Goal: Information Seeking & Learning: Check status

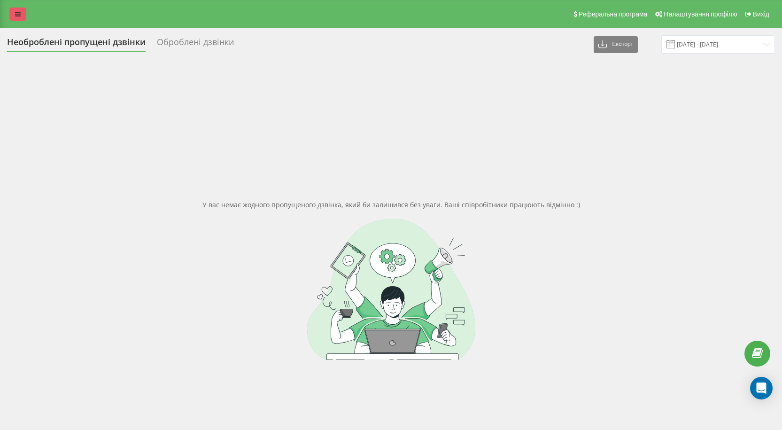
click at [16, 11] on icon at bounding box center [18, 14] width 6 height 7
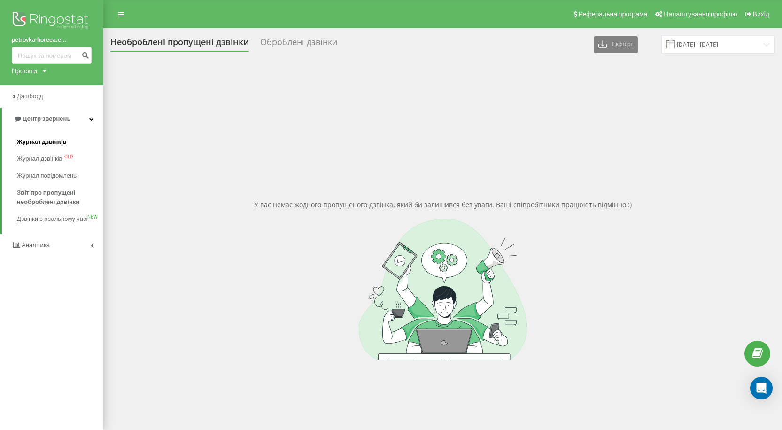
click at [55, 140] on span "Журнал дзвінків" at bounding box center [42, 141] width 50 height 9
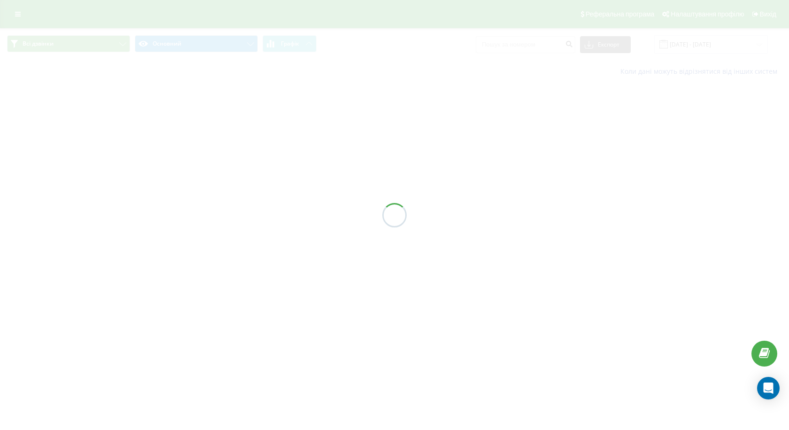
click at [533, 49] on div at bounding box center [394, 215] width 789 height 430
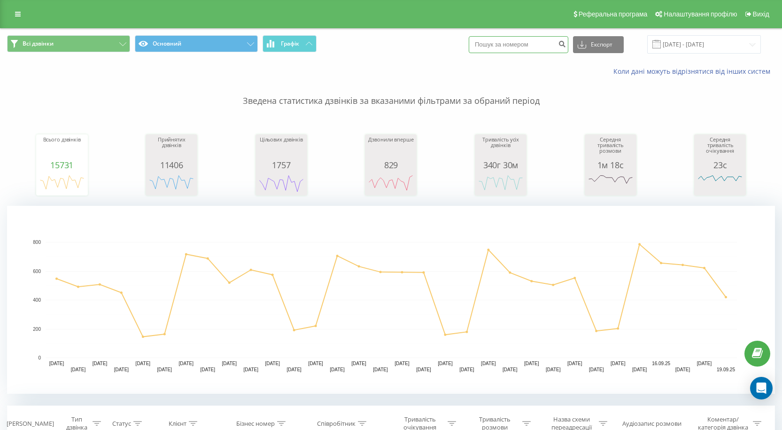
click at [531, 47] on input at bounding box center [519, 44] width 100 height 17
paste input "380931153763"
type input "380931153763"
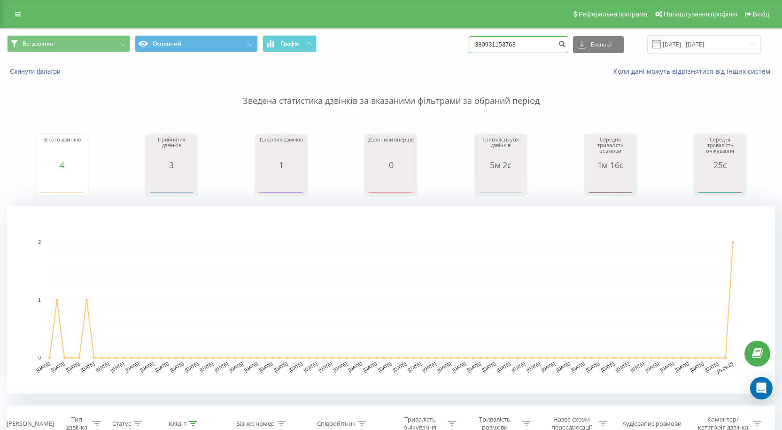
click at [532, 47] on input "380931153763" at bounding box center [519, 44] width 100 height 17
paste input "+380931542892"
click at [488, 44] on input "+380931542892" at bounding box center [519, 44] width 100 height 17
type input "380931542892"
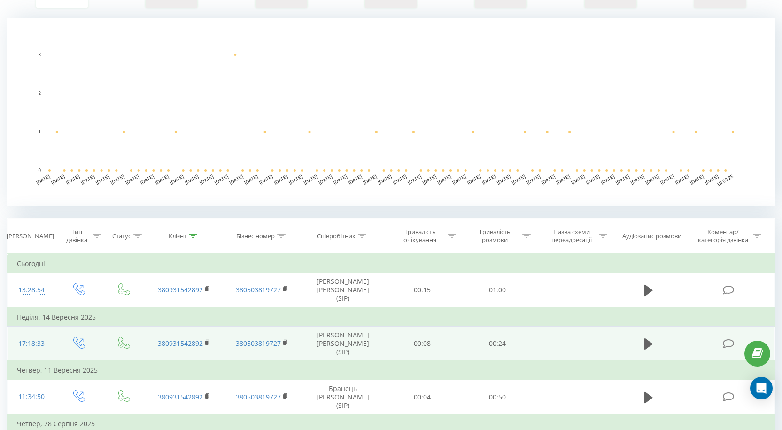
scroll to position [188, 0]
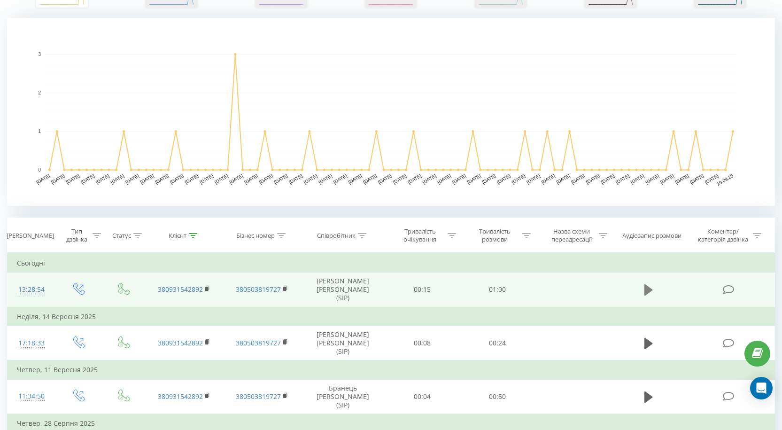
click at [647, 285] on icon at bounding box center [649, 289] width 8 height 11
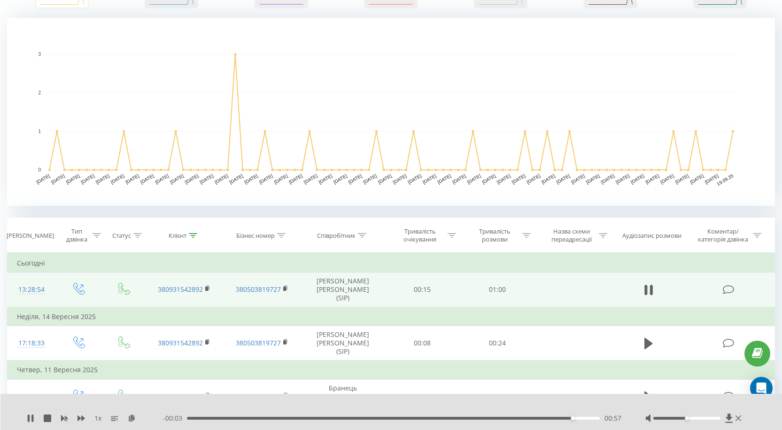
click at [34, 415] on div "1 x" at bounding box center [95, 417] width 136 height 9
click at [740, 419] on icon at bounding box center [739, 418] width 6 height 8
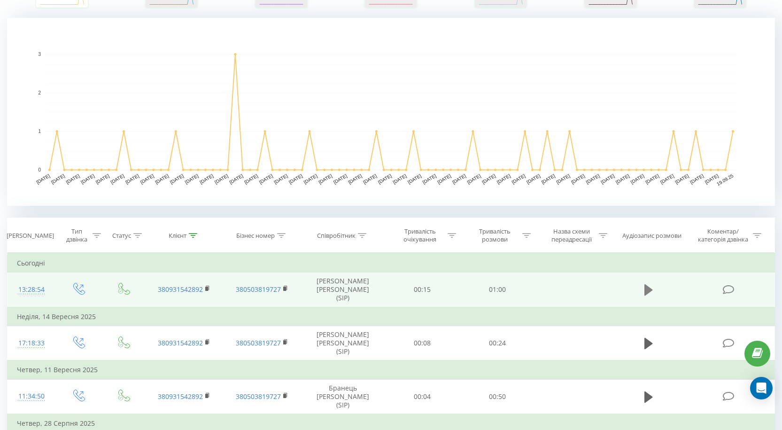
click at [650, 286] on icon at bounding box center [649, 289] width 8 height 11
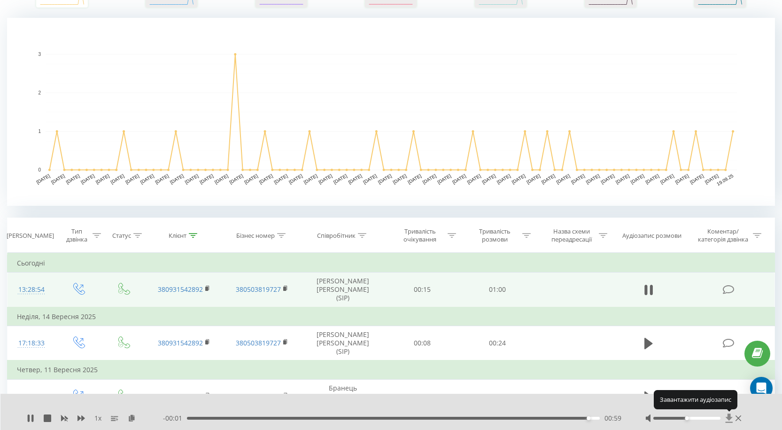
click at [728, 417] on icon at bounding box center [728, 417] width 7 height 9
drag, startPoint x: 595, startPoint y: 416, endPoint x: 583, endPoint y: 420, distance: 12.8
click at [583, 420] on div "- 00:00 01:00 01:00" at bounding box center [392, 417] width 459 height 9
drag, startPoint x: 591, startPoint y: 419, endPoint x: 353, endPoint y: 422, distance: 237.3
click at [353, 422] on div "- 00:31 00:29 00:29" at bounding box center [392, 417] width 459 height 9
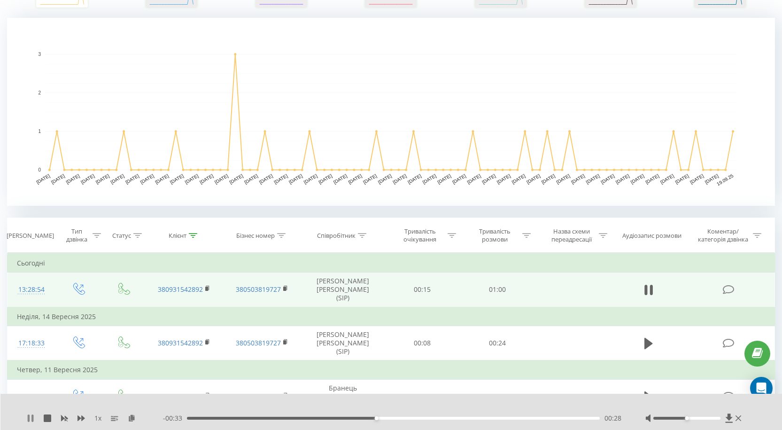
click at [32, 419] on icon at bounding box center [32, 418] width 2 height 8
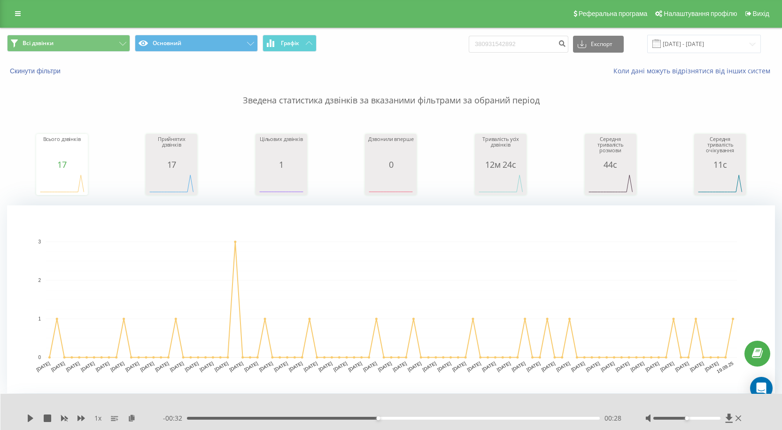
scroll to position [0, 0]
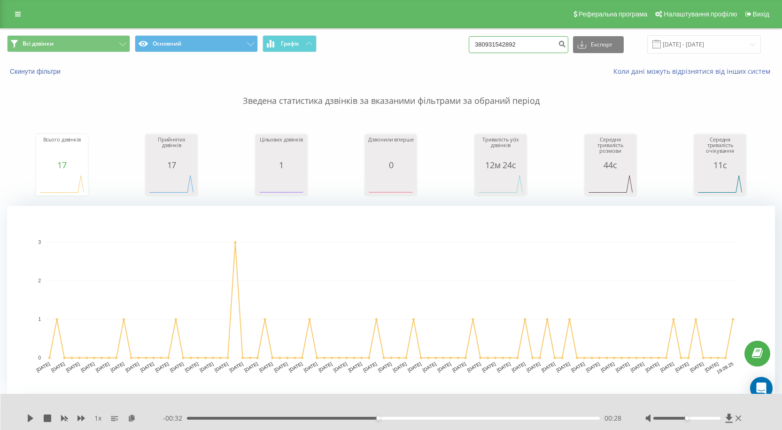
click at [545, 41] on input "380931542892" at bounding box center [519, 44] width 100 height 17
paste input "675928939"
type input "380675928939"
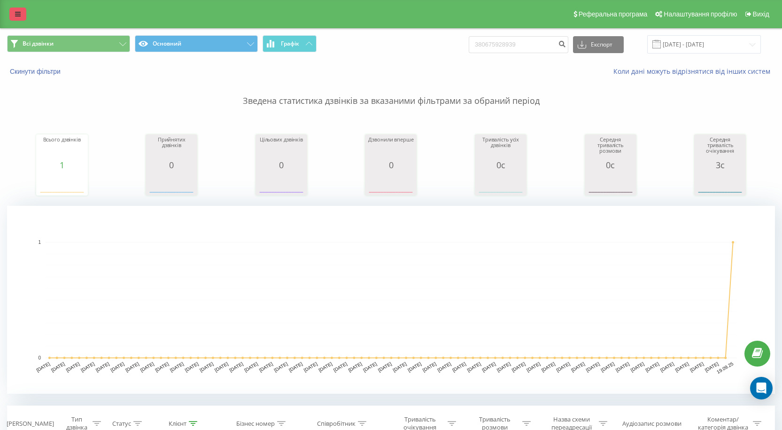
click at [21, 14] on link at bounding box center [17, 14] width 17 height 13
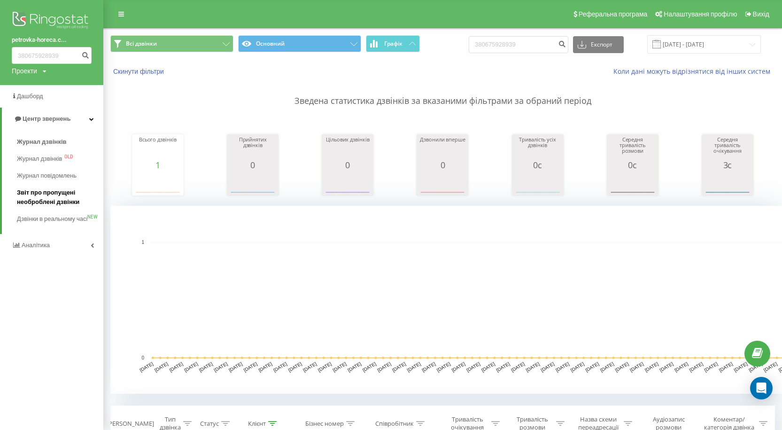
click at [58, 200] on span "Звіт про пропущені необроблені дзвінки" at bounding box center [58, 197] width 82 height 19
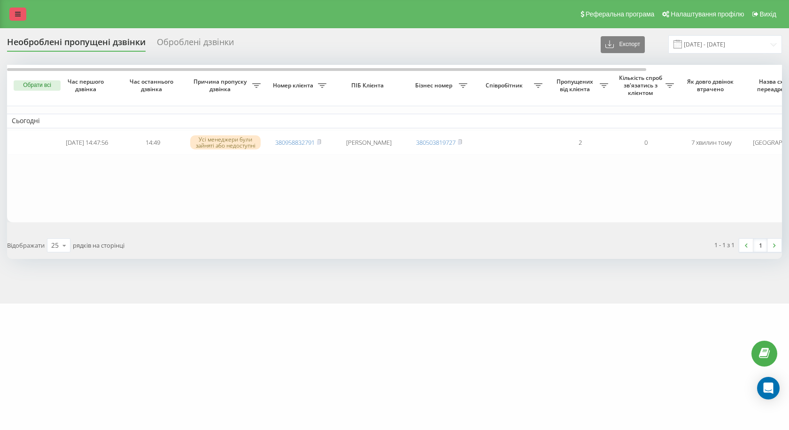
click at [15, 11] on link at bounding box center [17, 14] width 17 height 13
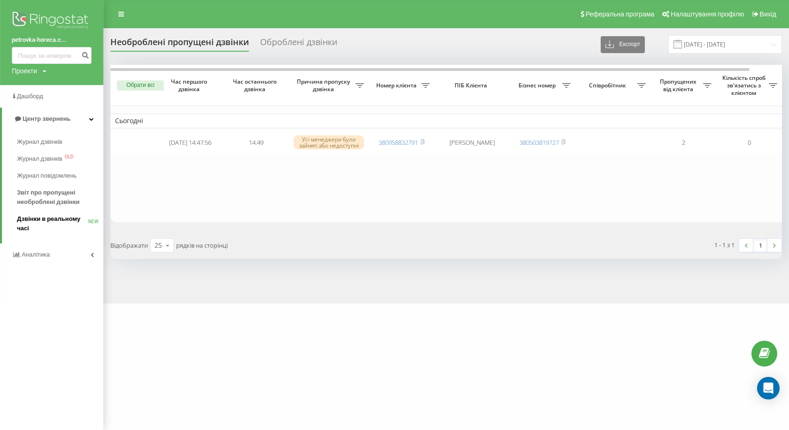
click at [42, 220] on span "Дзвінки в реальному часі" at bounding box center [52, 223] width 71 height 19
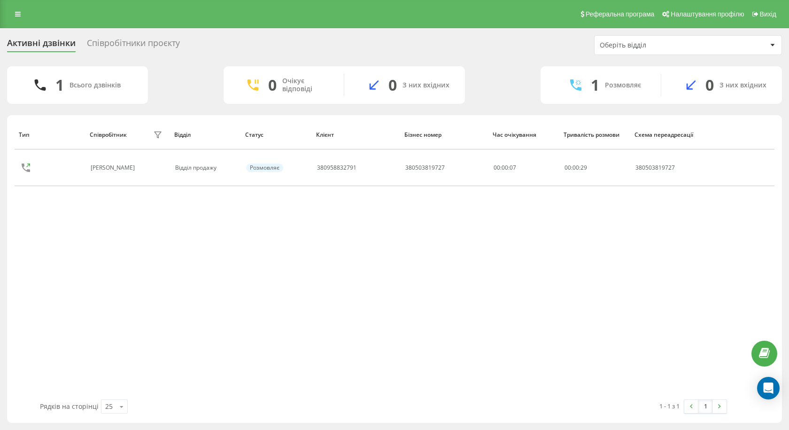
click at [10, 6] on div "Реферальна програма Налаштування профілю Вихід" at bounding box center [394, 14] width 789 height 28
click at [13, 8] on link at bounding box center [17, 14] width 17 height 13
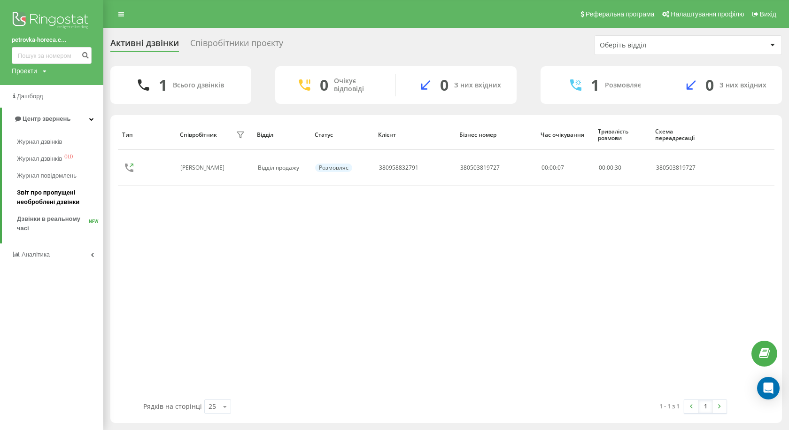
drag, startPoint x: 57, startPoint y: 202, endPoint x: 83, endPoint y: 188, distance: 29.4
click at [57, 202] on span "Звіт про пропущені необроблені дзвінки" at bounding box center [58, 197] width 82 height 19
